Goal: Task Accomplishment & Management: Complete application form

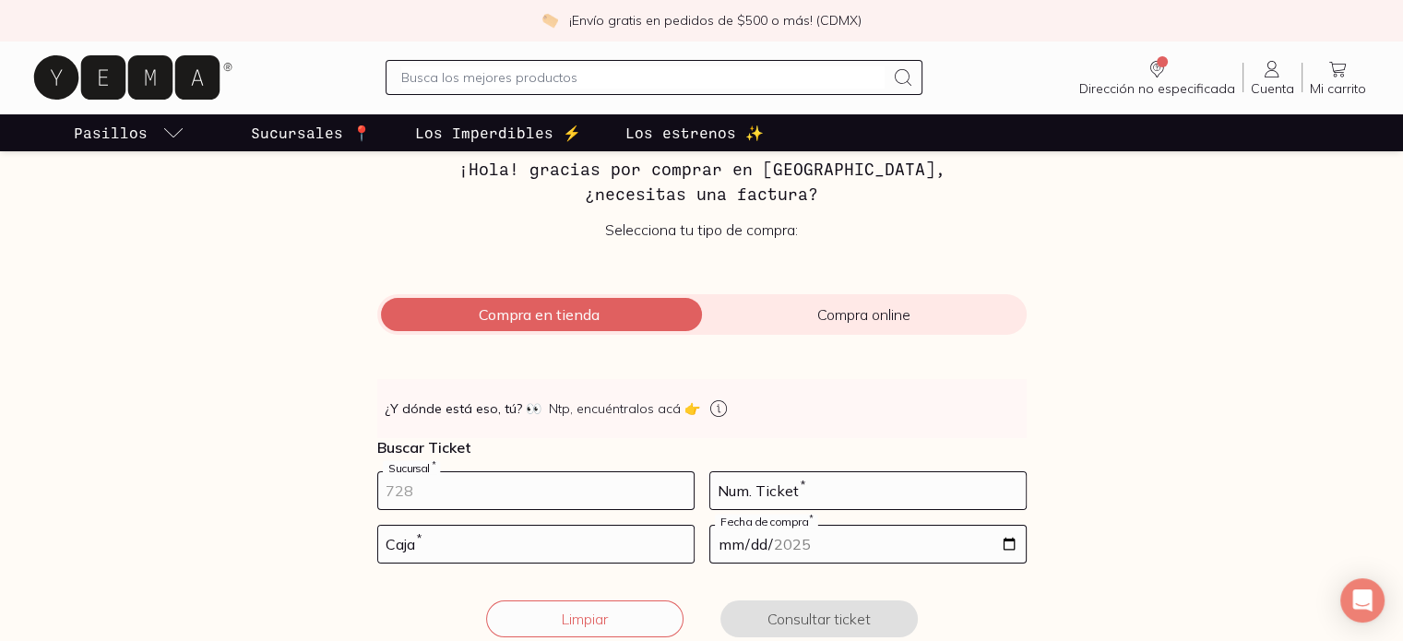
click at [598, 482] on input "number" at bounding box center [535, 490] width 315 height 37
type input "10002"
click at [867, 497] on input "number" at bounding box center [867, 490] width 315 height 37
type input "120"
click at [625, 540] on input "number" at bounding box center [535, 544] width 315 height 37
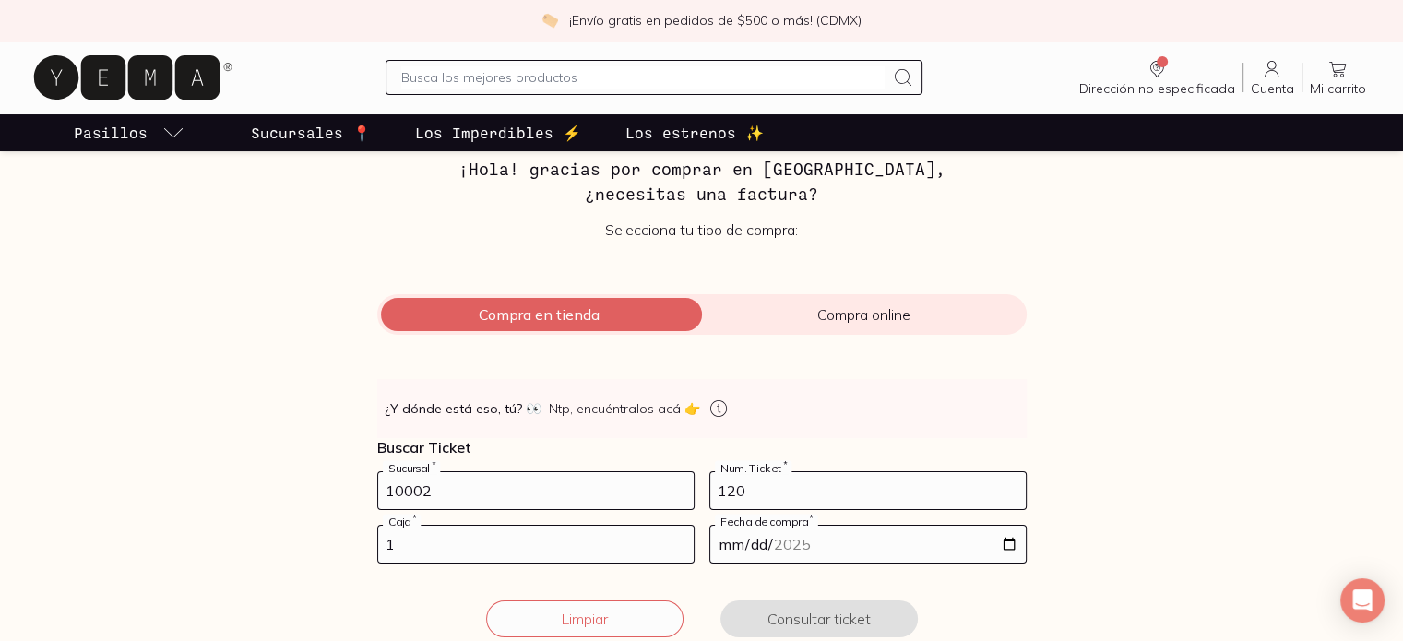
type input "1"
click at [1006, 541] on input "date" at bounding box center [867, 544] width 315 height 37
type input "[DATE]"
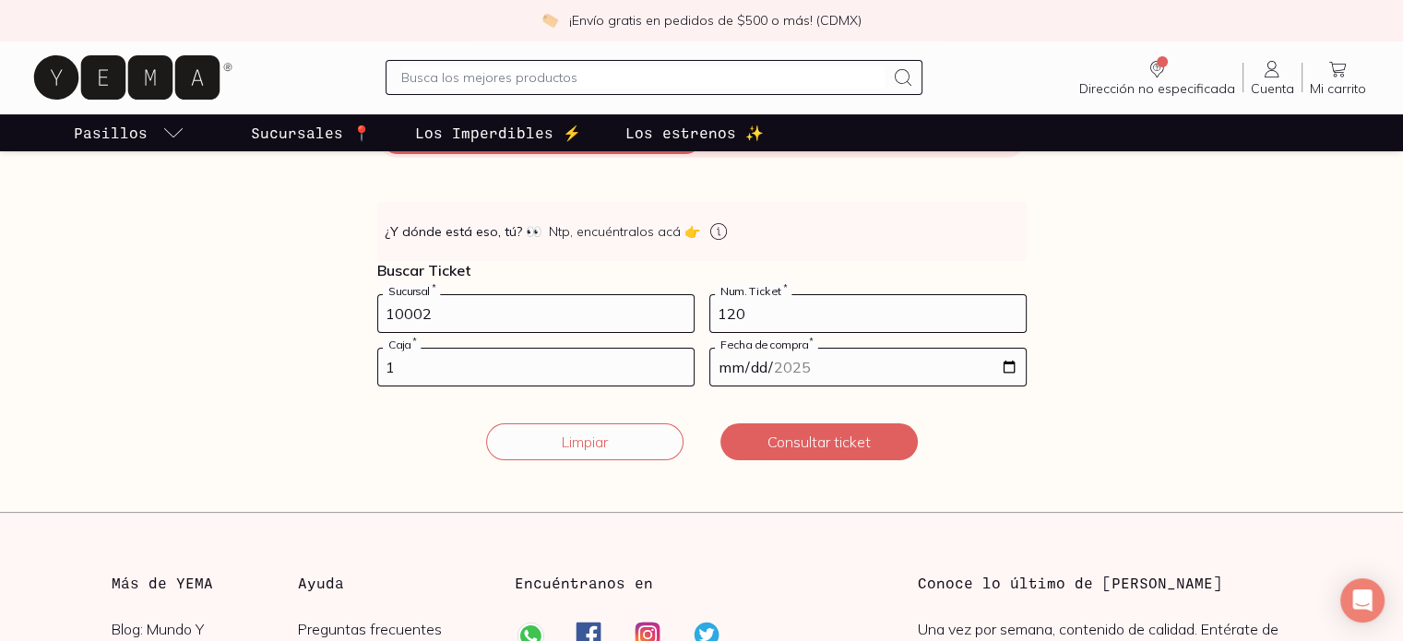
scroll to position [277, 0]
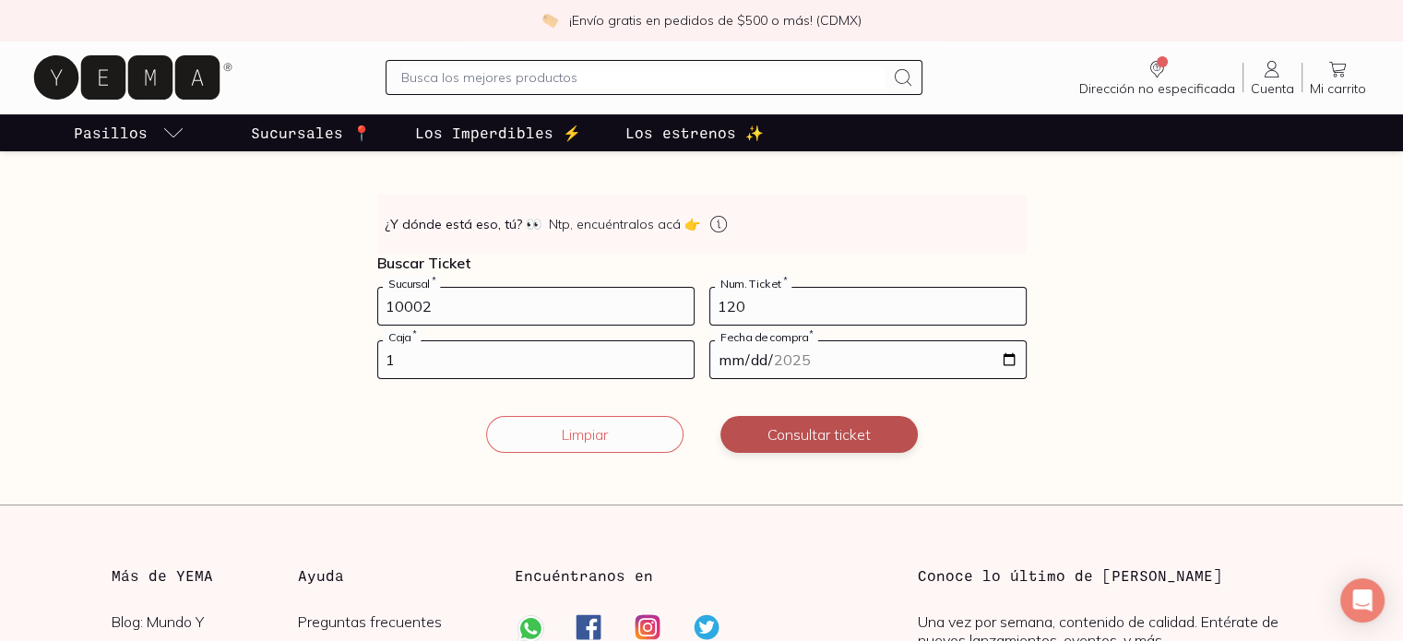
click at [814, 435] on button "Consultar ticket" at bounding box center [818, 434] width 197 height 37
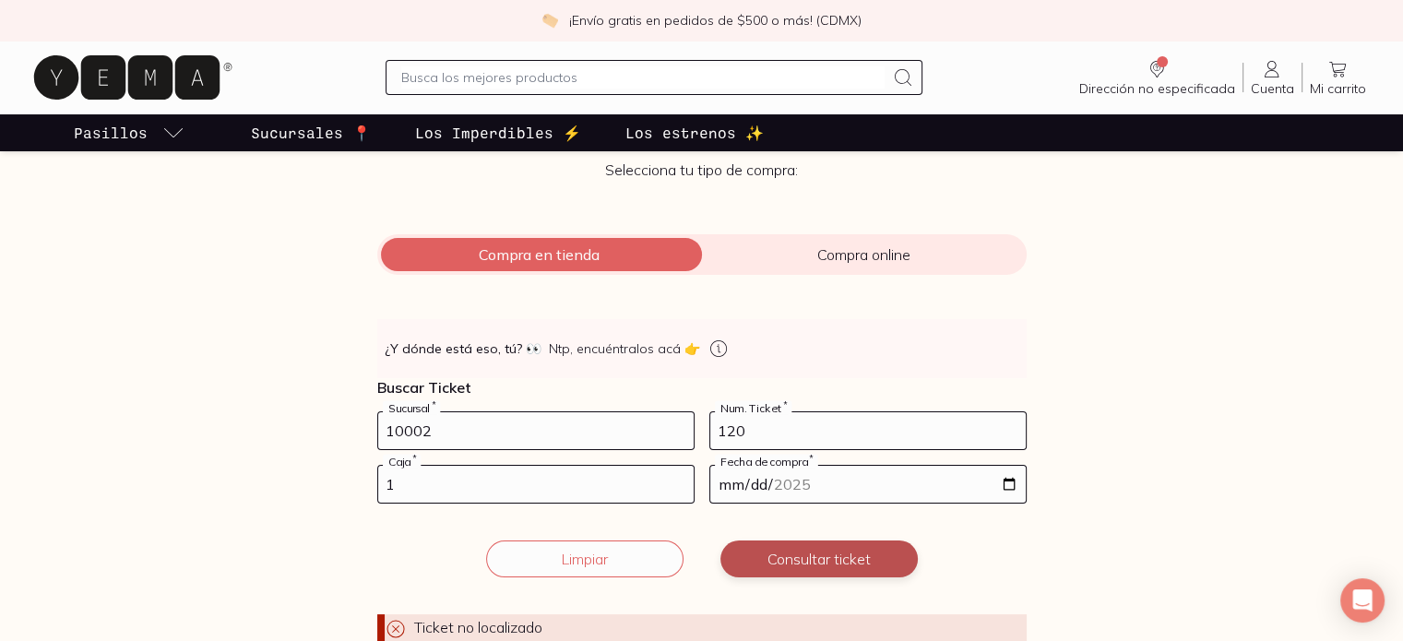
scroll to position [184, 0]
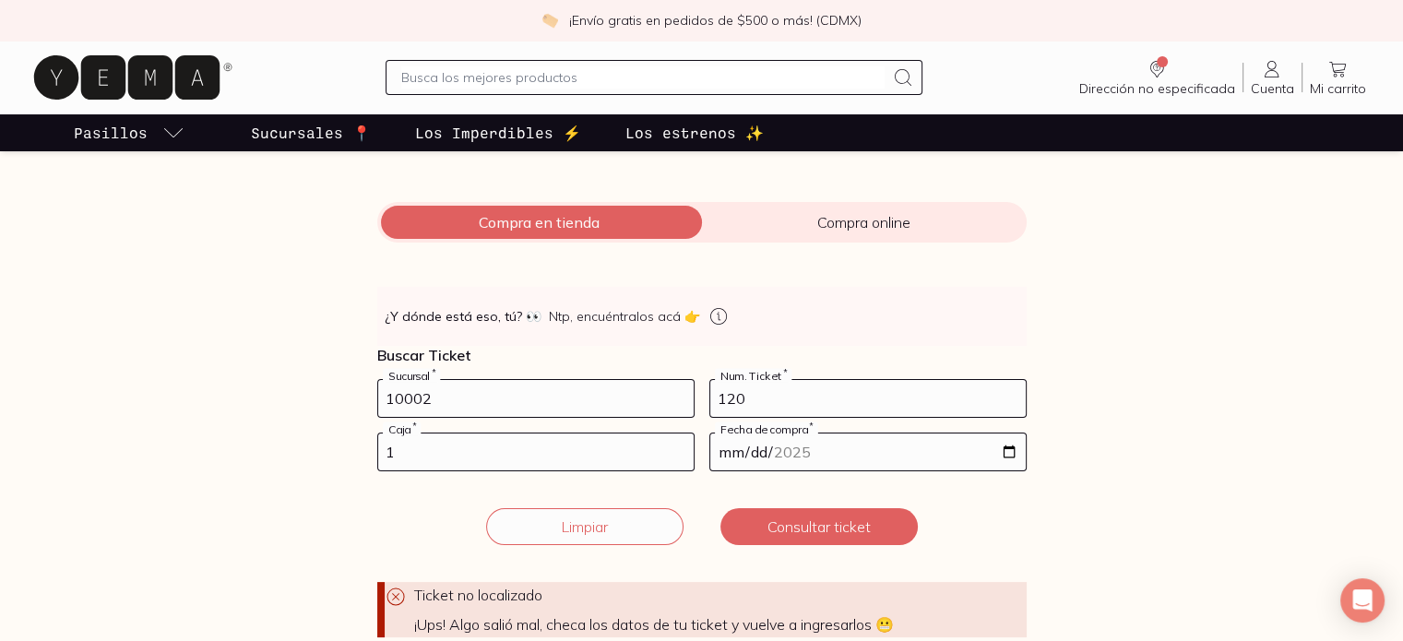
click at [511, 464] on input "1" at bounding box center [535, 452] width 315 height 37
type input "01"
click at [1007, 450] on input "[DATE]" at bounding box center [867, 452] width 315 height 37
click at [850, 524] on button "Consultar ticket" at bounding box center [818, 526] width 197 height 37
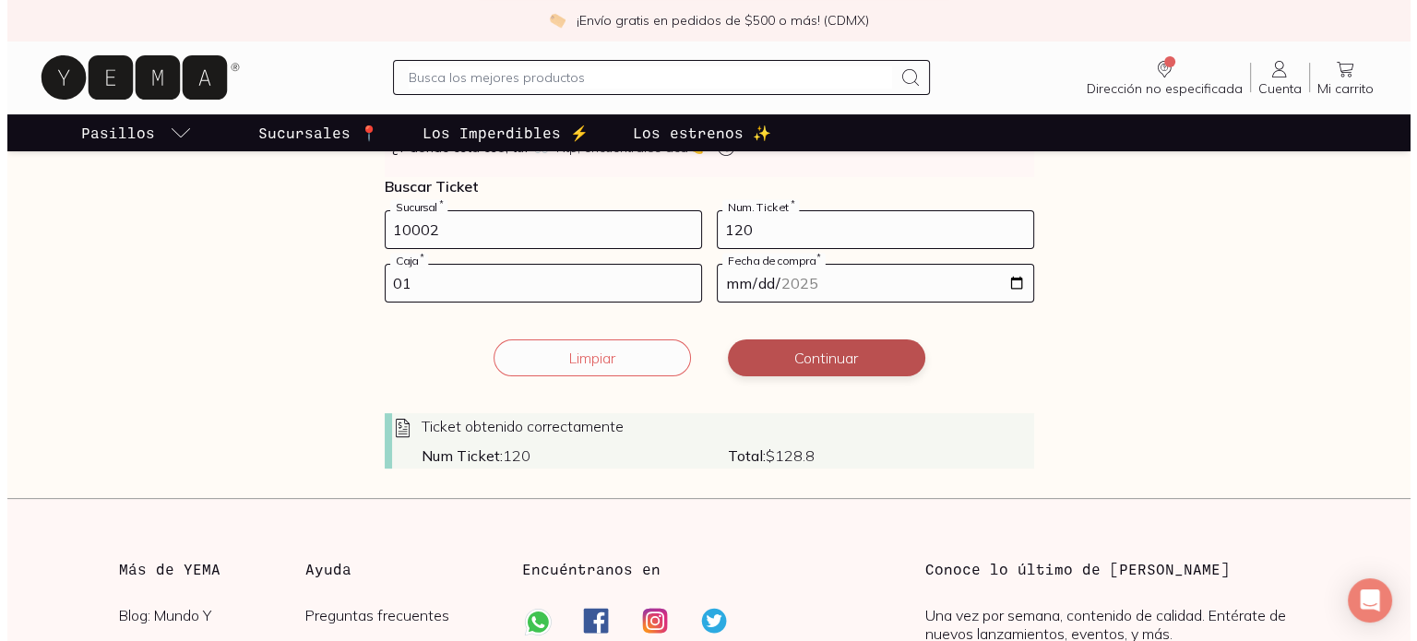
scroll to position [369, 0]
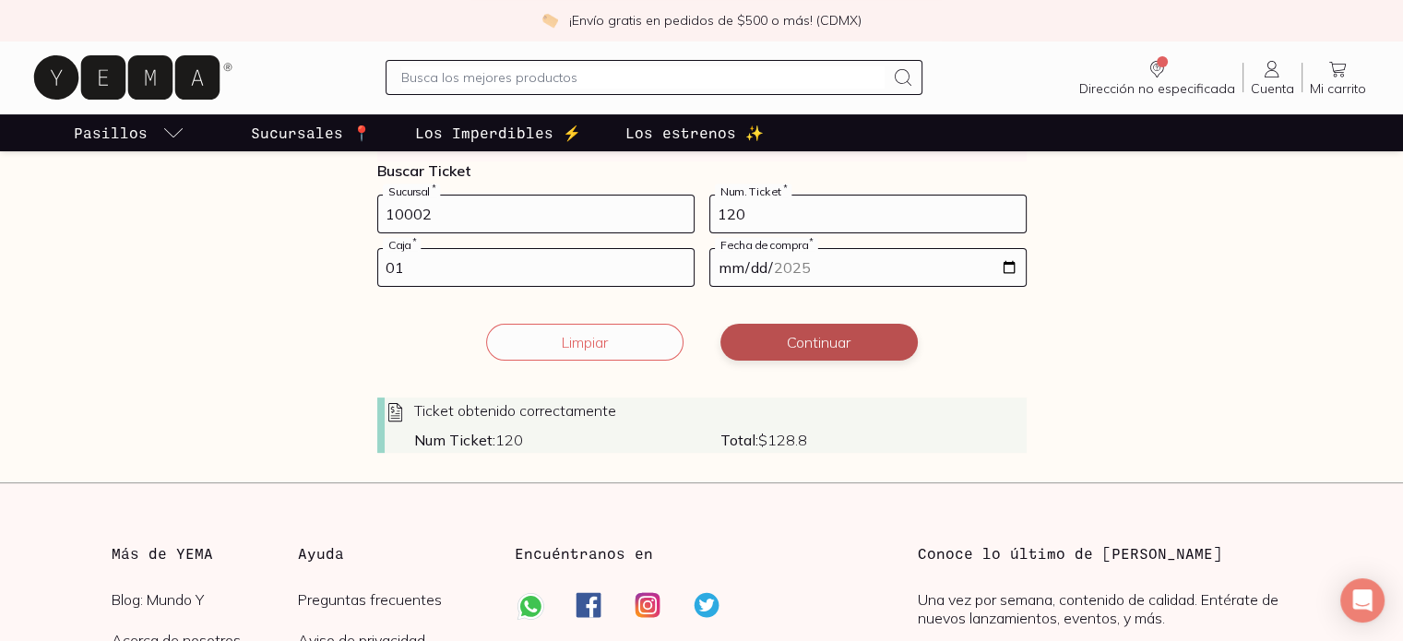
click at [848, 340] on button "Continuar" at bounding box center [818, 342] width 197 height 37
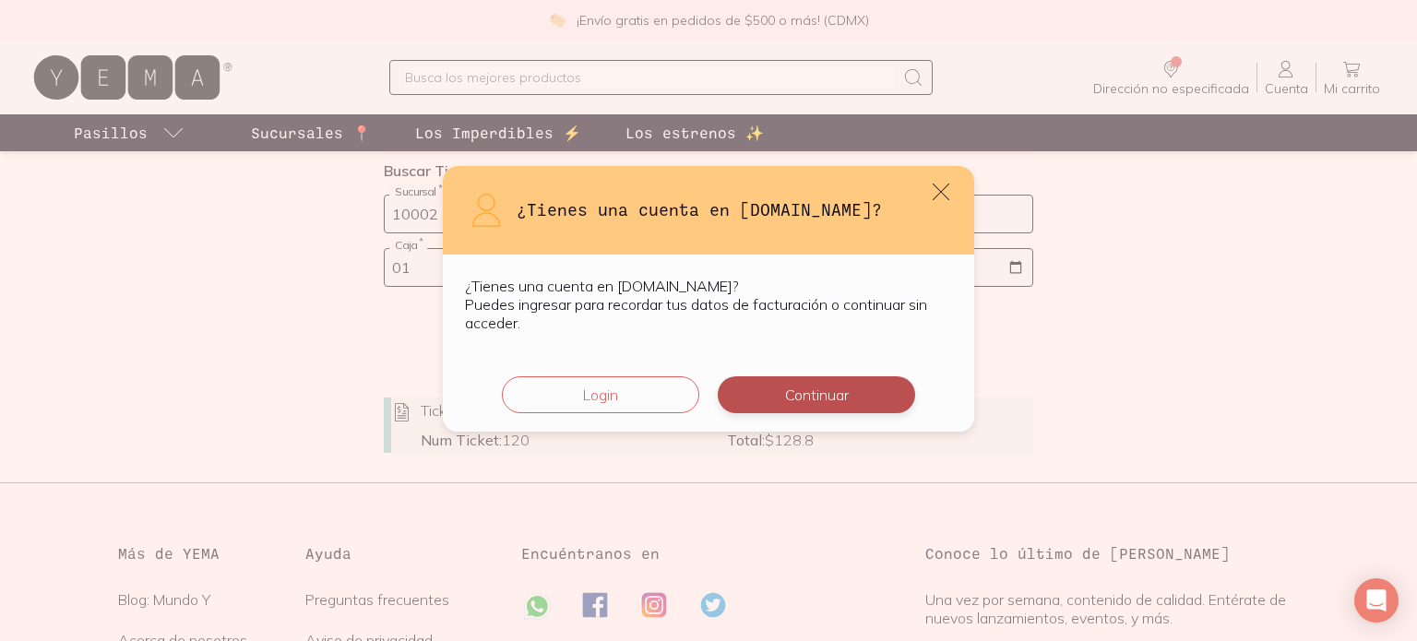
click at [809, 398] on button "Continuar" at bounding box center [816, 394] width 197 height 37
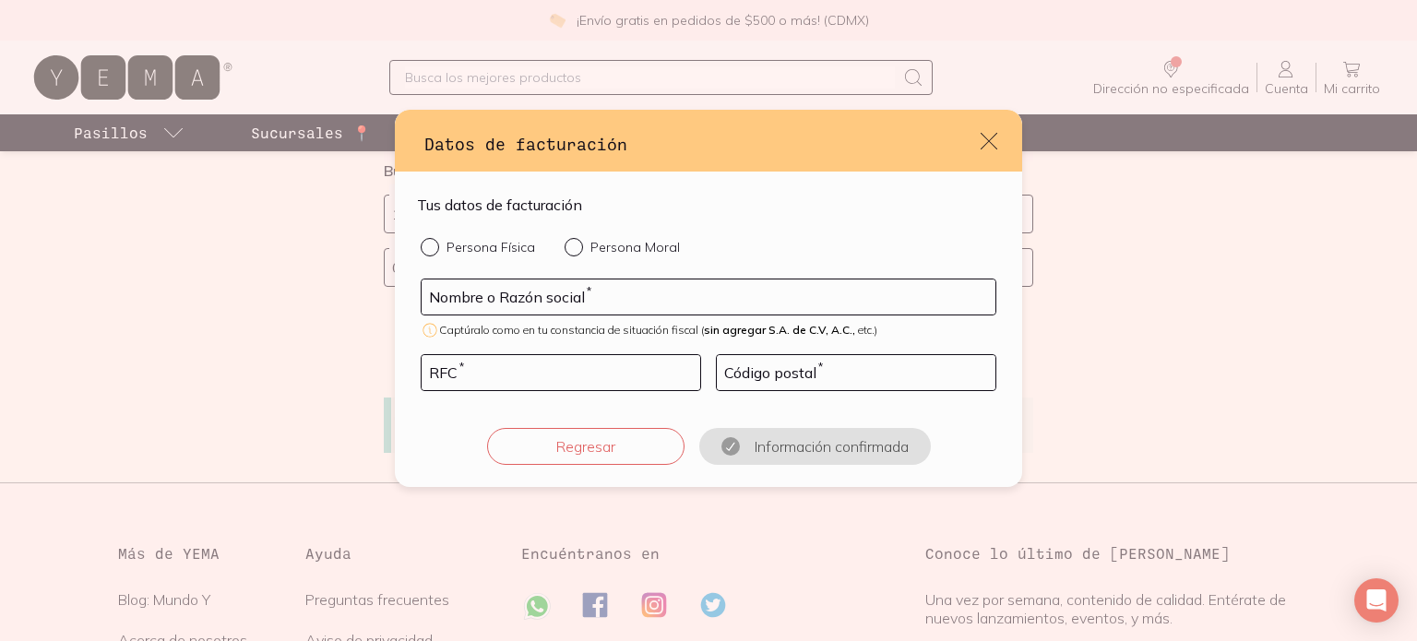
click at [430, 250] on input "Persona Física" at bounding box center [428, 245] width 15 height 15
radio input "true"
click at [469, 294] on input "default" at bounding box center [709, 296] width 574 height 35
type input "[PERSON_NAME]"
type input "AAGS8208061J7"
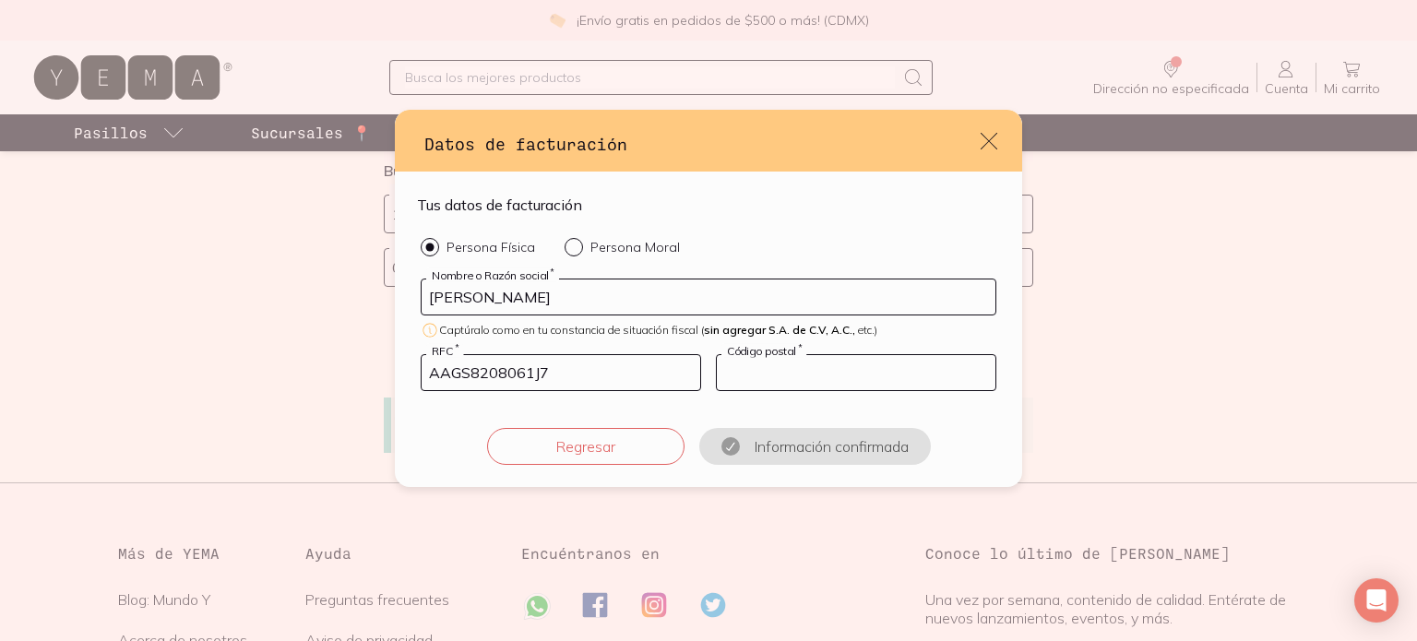
type input "11800"
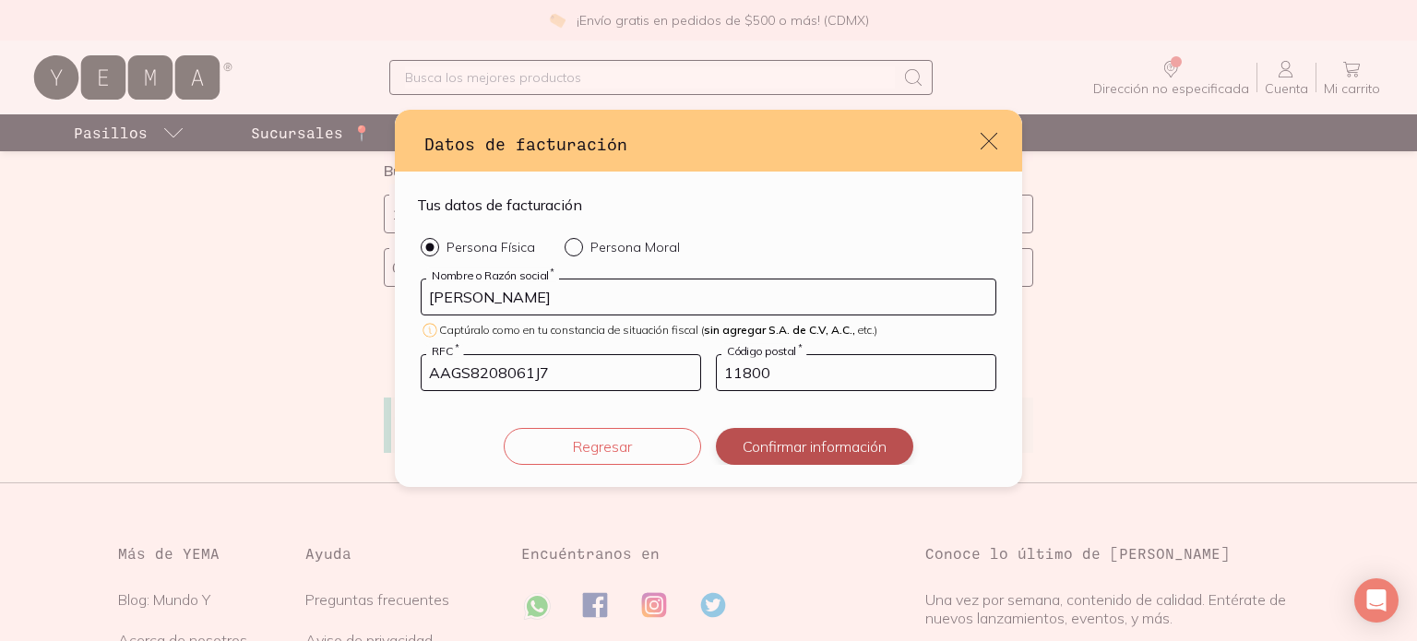
click at [791, 446] on button "Confirmar información" at bounding box center [814, 446] width 197 height 37
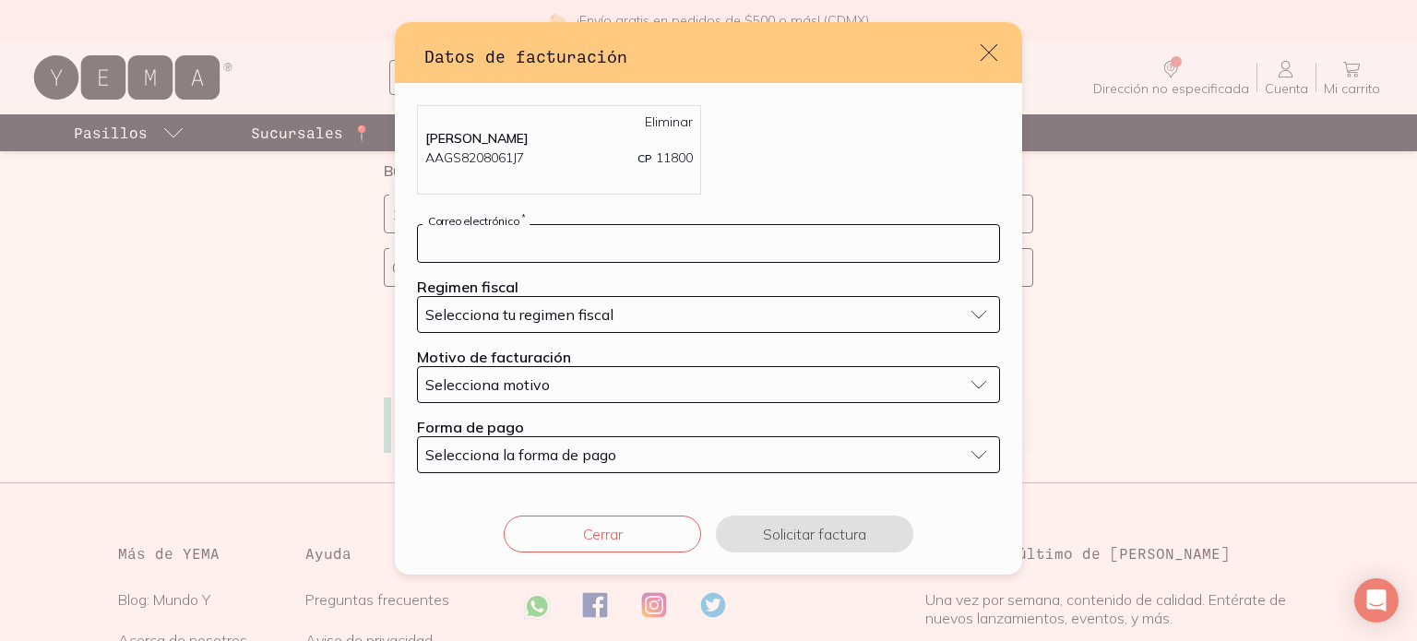
click at [614, 250] on input "default" at bounding box center [708, 243] width 581 height 37
type input "[EMAIL_ADDRESS][DOMAIN_NAME]"
click at [646, 312] on div "Selecciona tu regimen fiscal" at bounding box center [693, 314] width 537 height 18
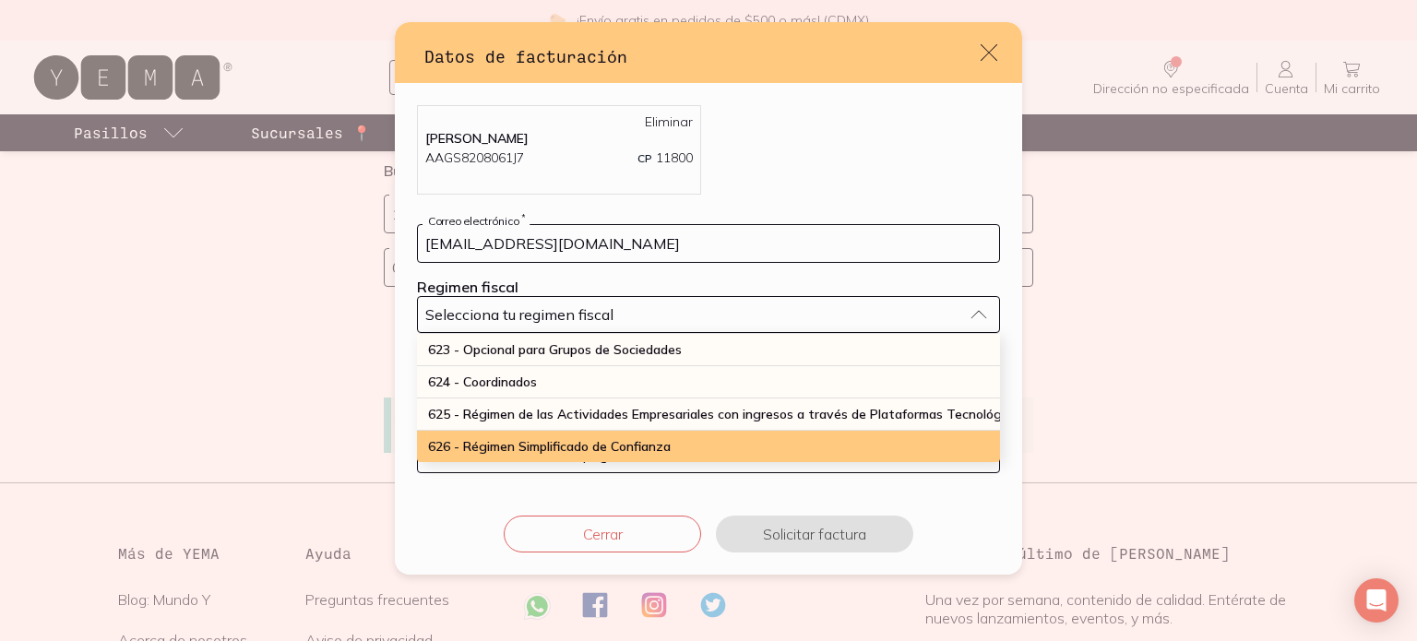
scroll to position [1, 0]
click at [649, 437] on span "626 - Régimen Simplificado de Confianza" at bounding box center [549, 445] width 243 height 17
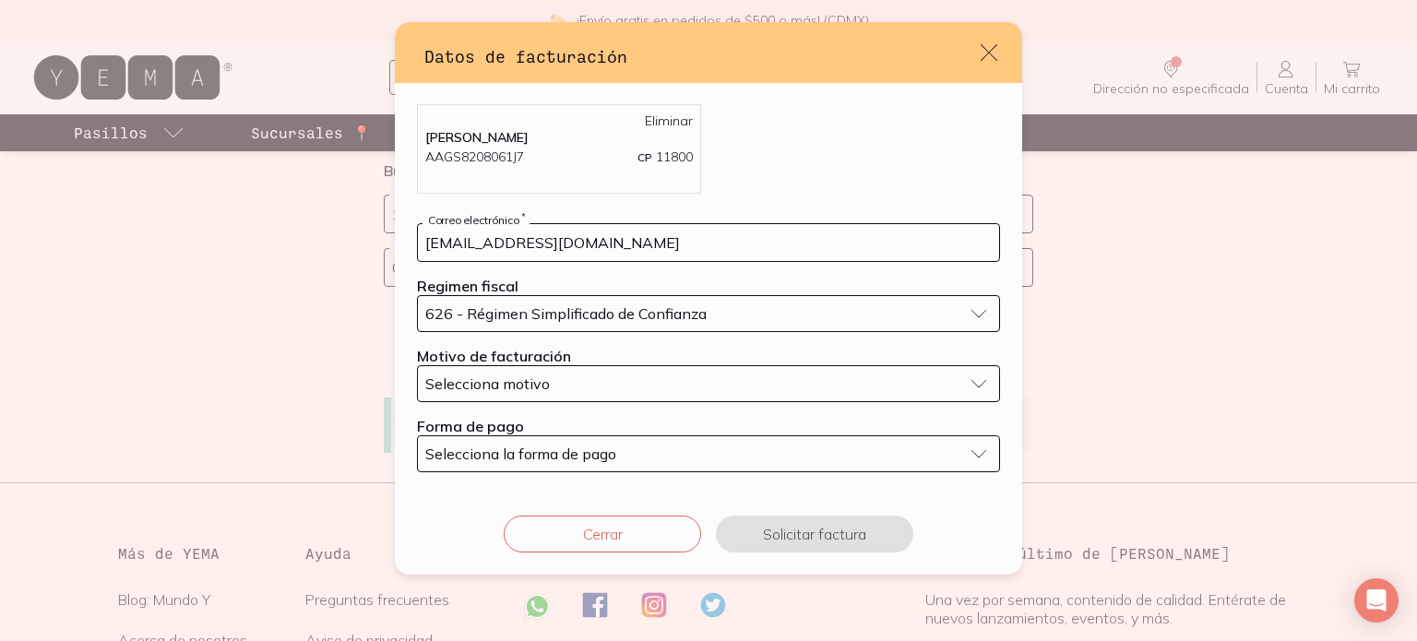
click at [683, 386] on div "Selecciona motivo" at bounding box center [693, 383] width 537 height 18
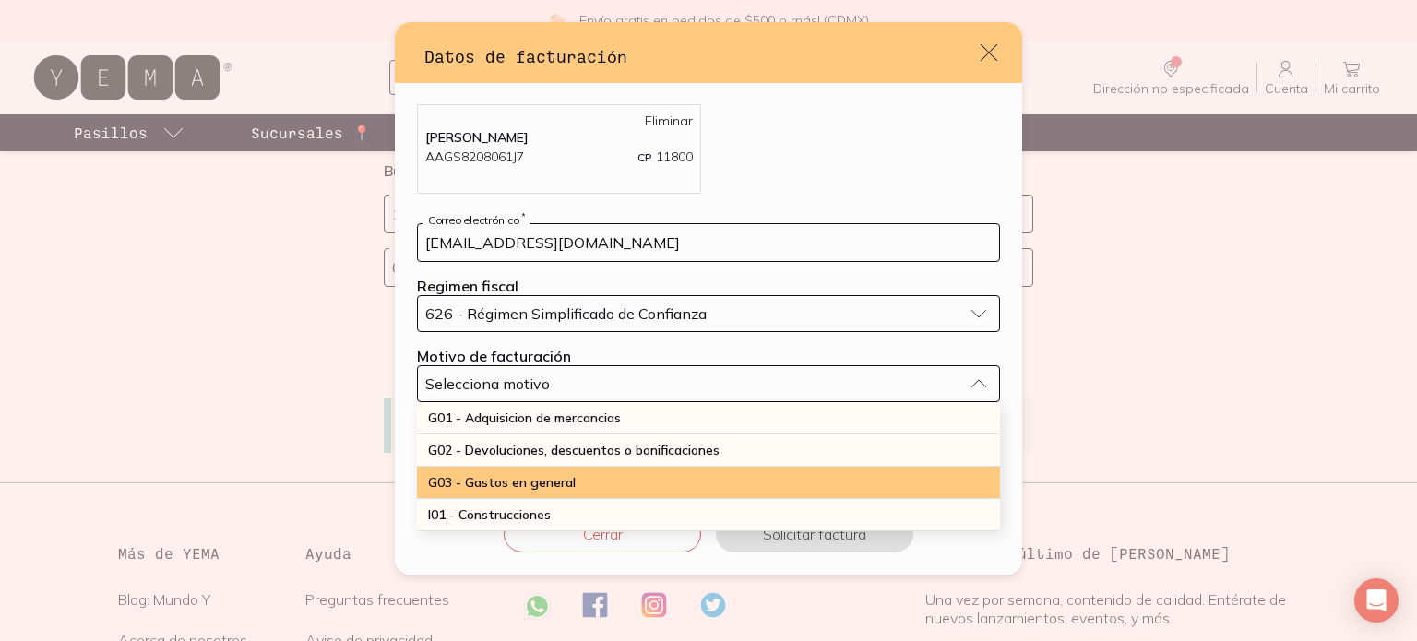
click at [663, 475] on div "G03 - Gastos en general" at bounding box center [708, 483] width 583 height 32
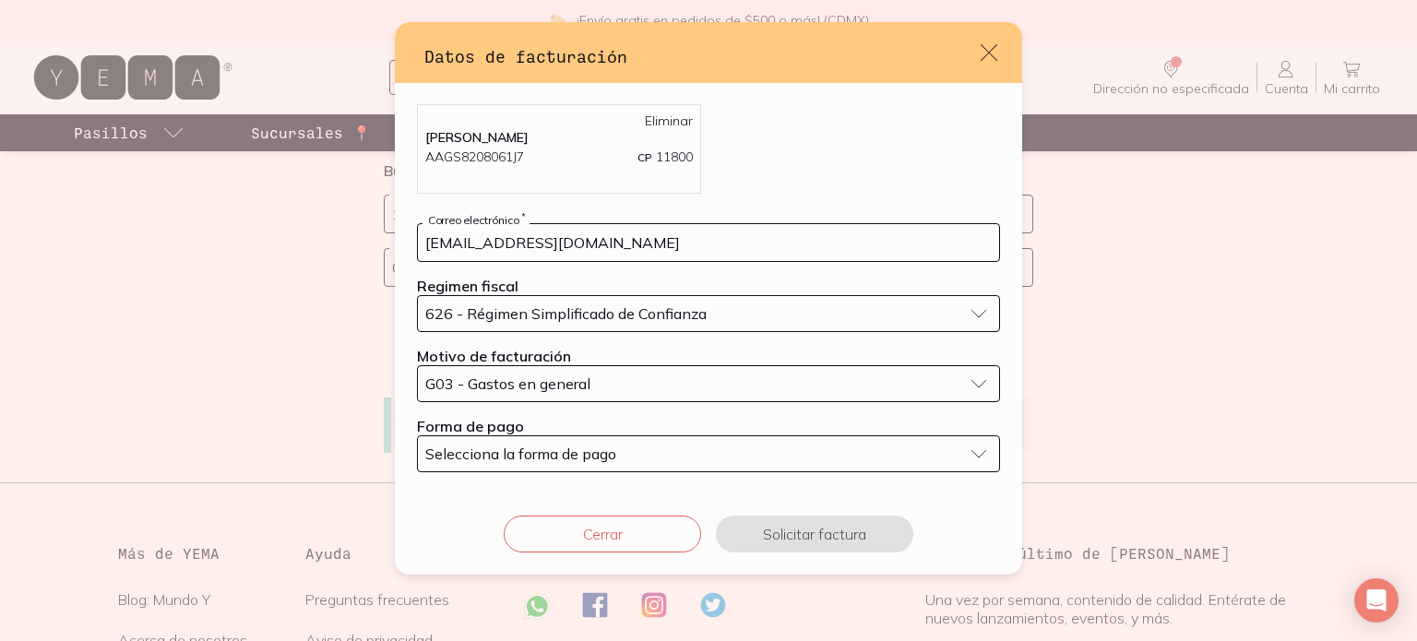
click at [669, 440] on button "Selecciona la forma de pago" at bounding box center [708, 453] width 583 height 37
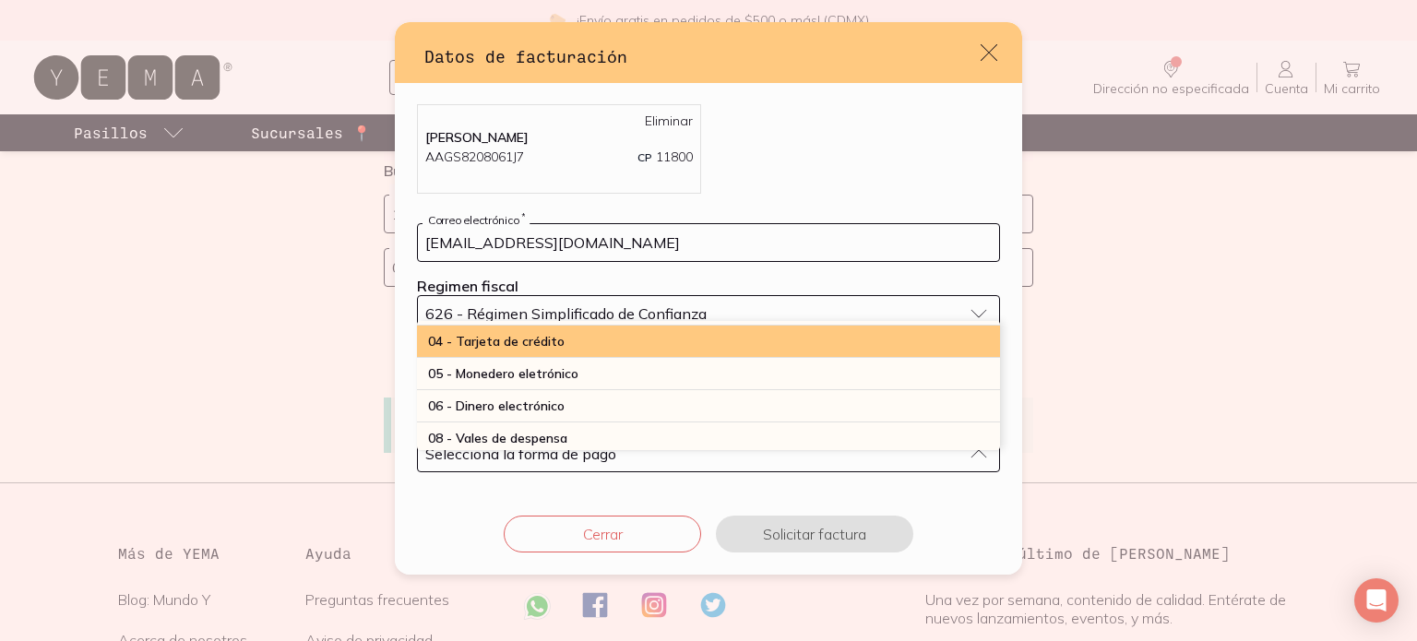
scroll to position [0, 0]
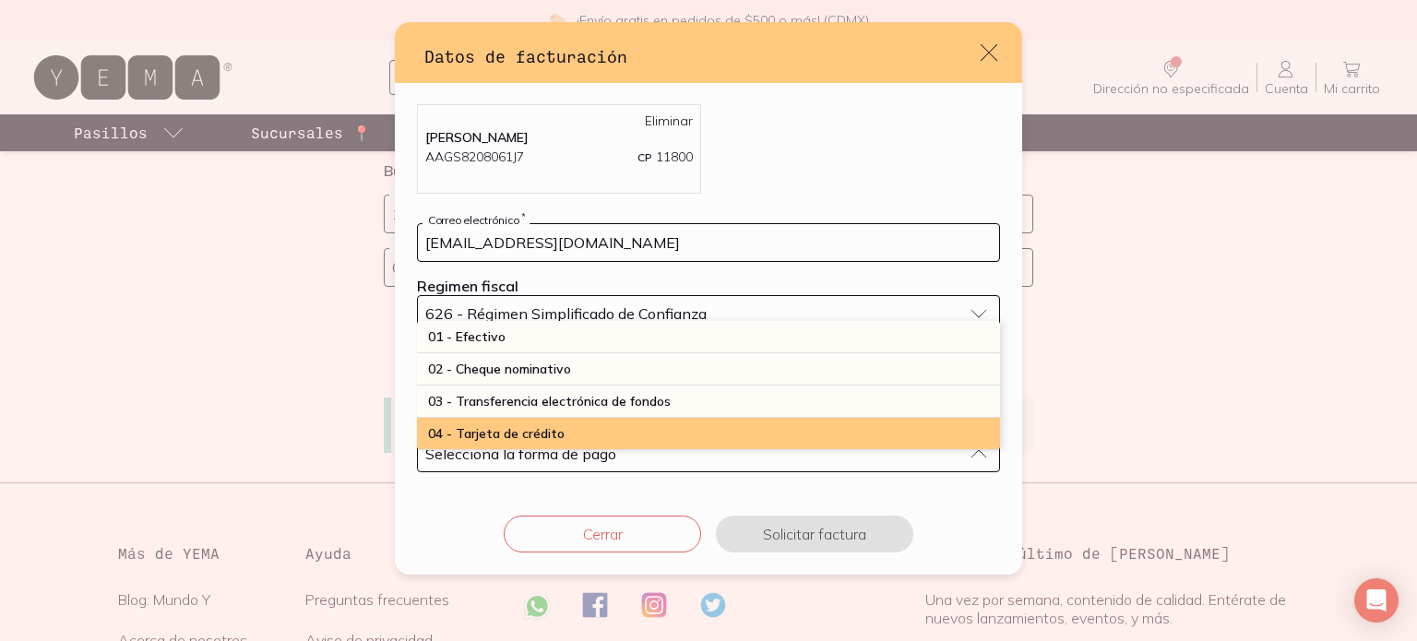
click at [666, 437] on div "04 - Tarjeta de crédito" at bounding box center [708, 434] width 583 height 32
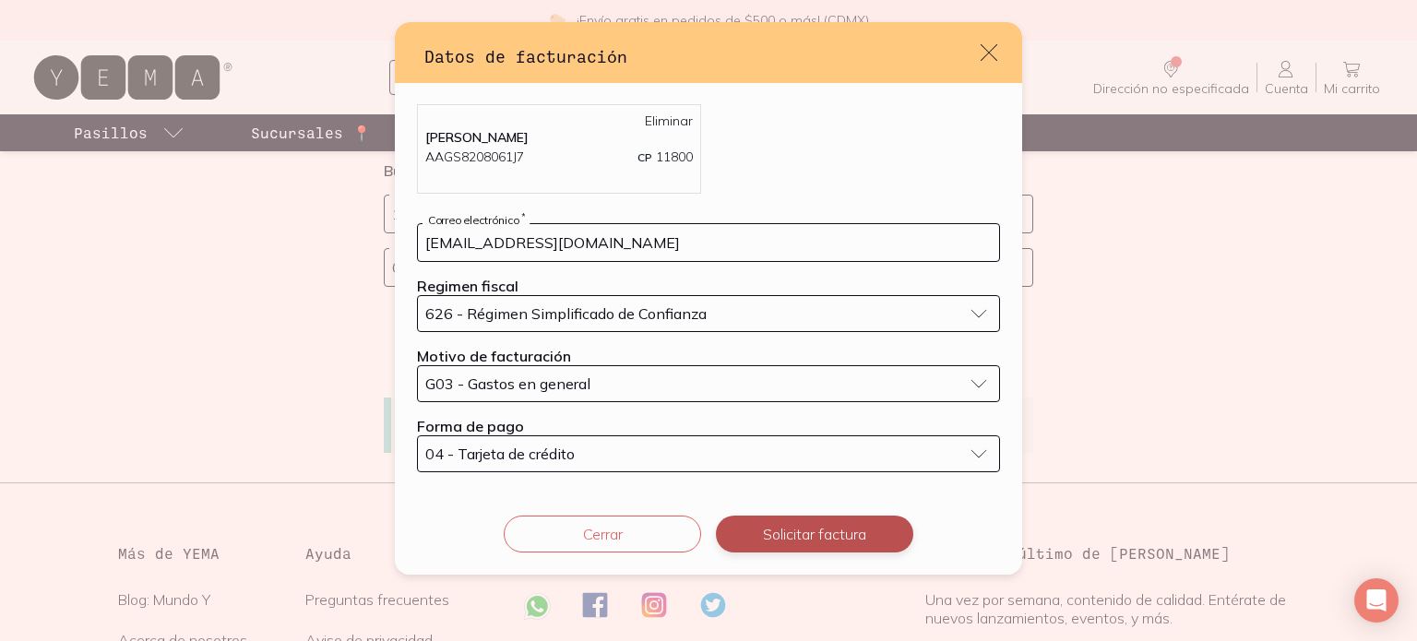
click at [812, 527] on button "Solicitar factura" at bounding box center [814, 534] width 197 height 37
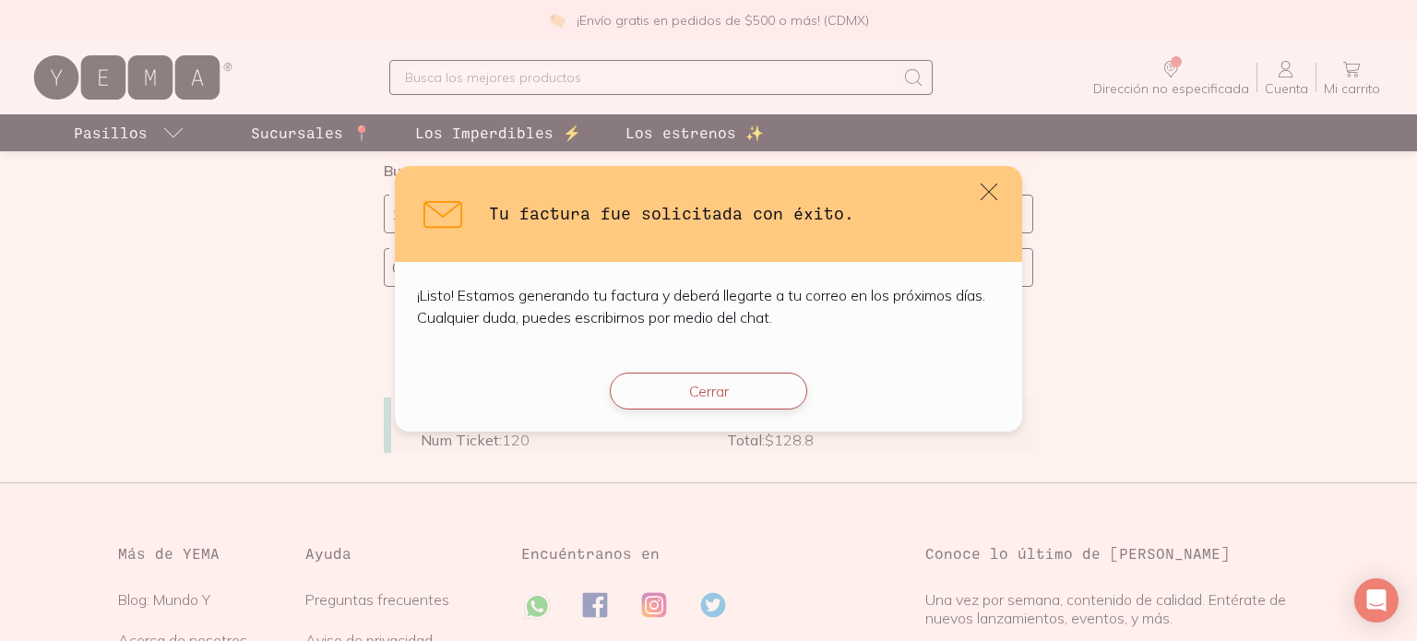
click at [749, 384] on button "Cerrar" at bounding box center [708, 391] width 197 height 37
